Goal: Find specific page/section: Find specific page/section

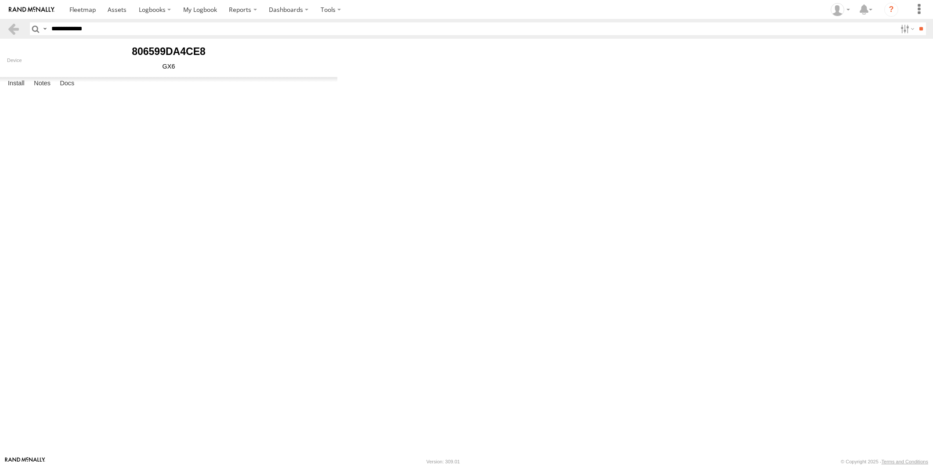
click at [116, 5] on span at bounding box center [117, 9] width 19 height 8
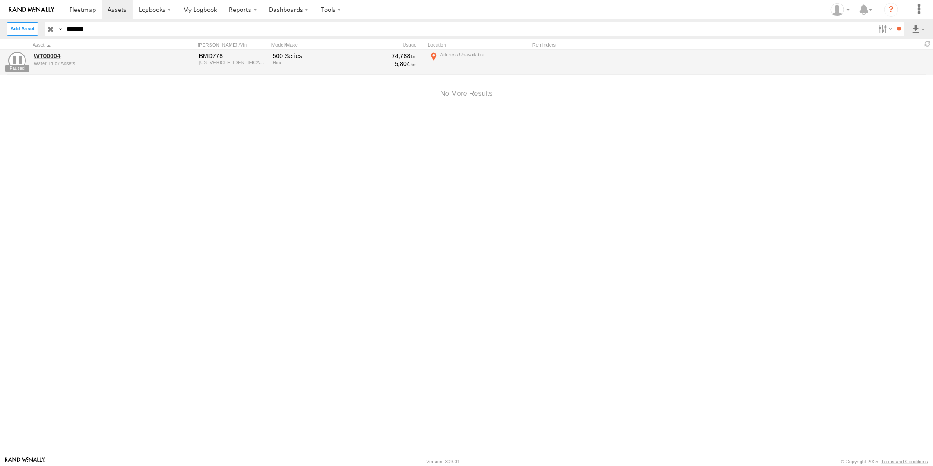
click at [49, 30] on input "button" at bounding box center [50, 28] width 11 height 13
